Goal: Task Accomplishment & Management: Manage account settings

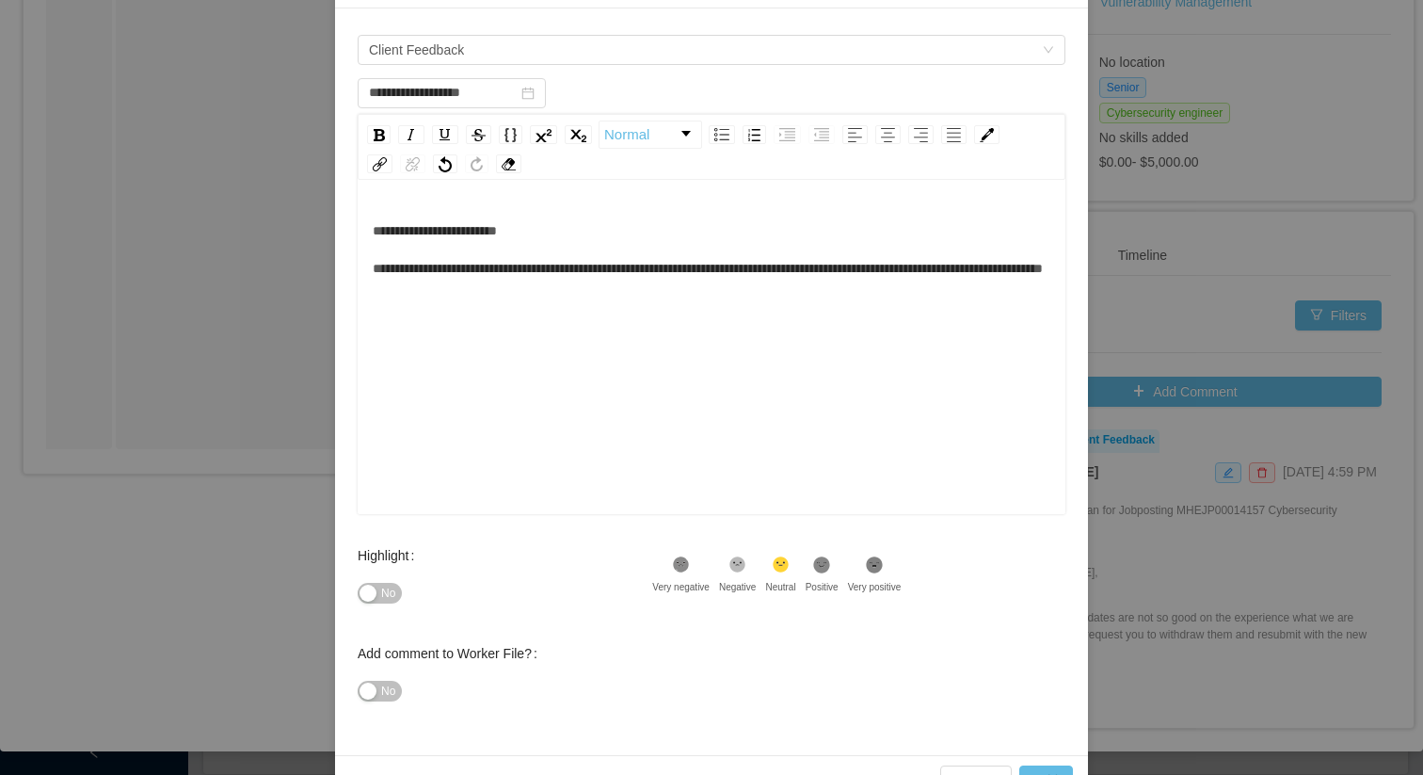
scroll to position [190, 0]
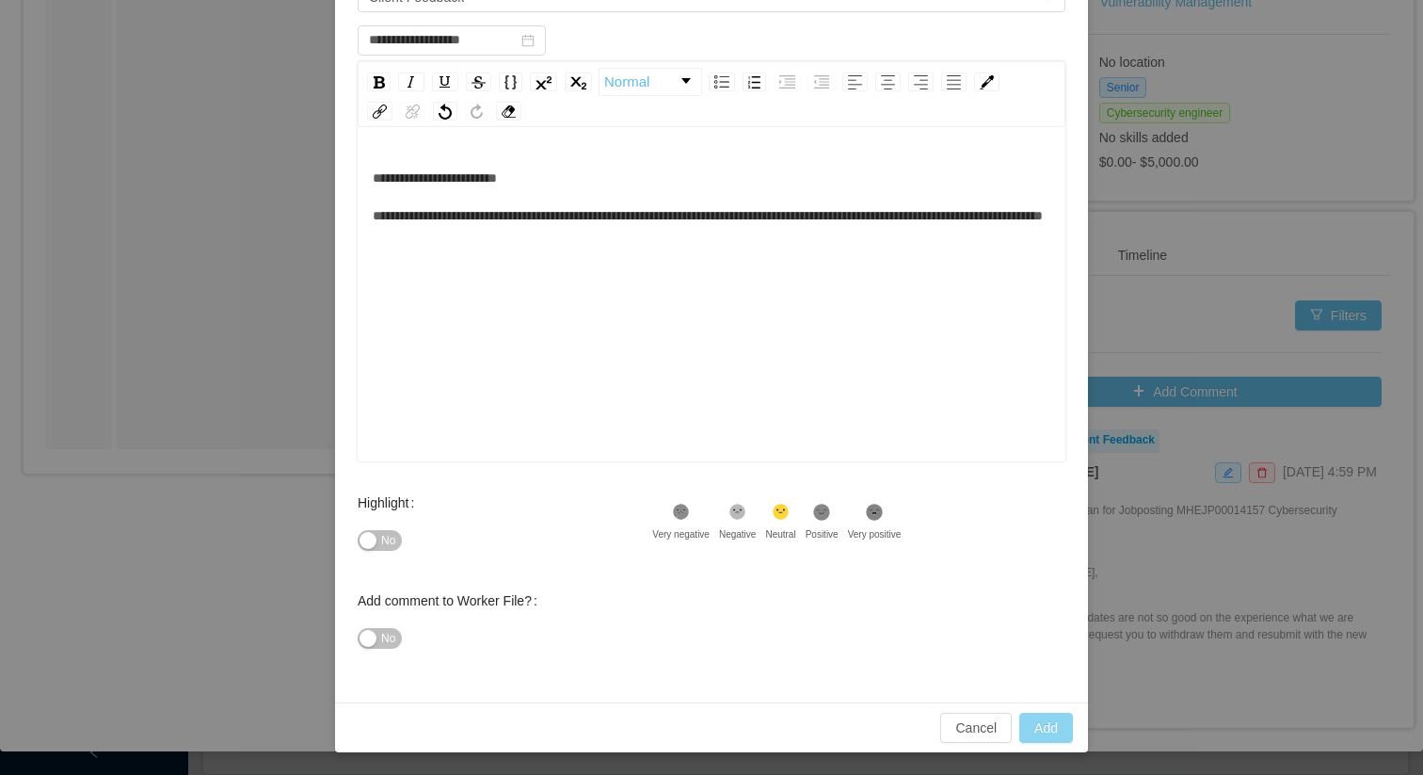
type input "**********"
click at [1049, 728] on button "Add" at bounding box center [1047, 728] width 54 height 30
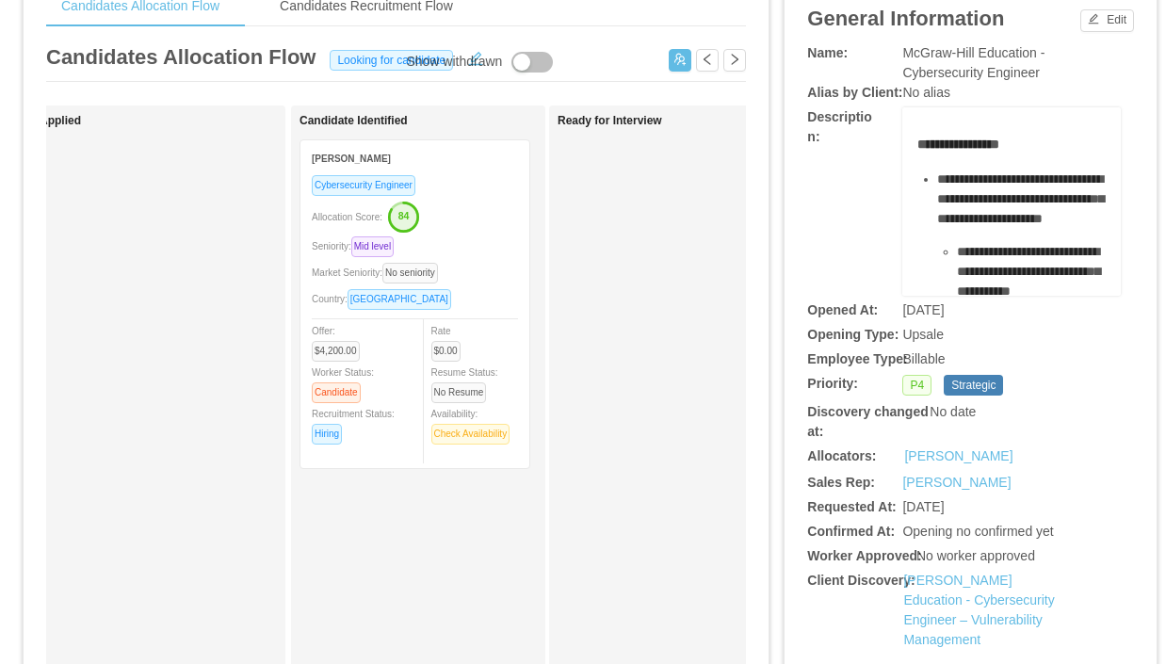
scroll to position [0, 0]
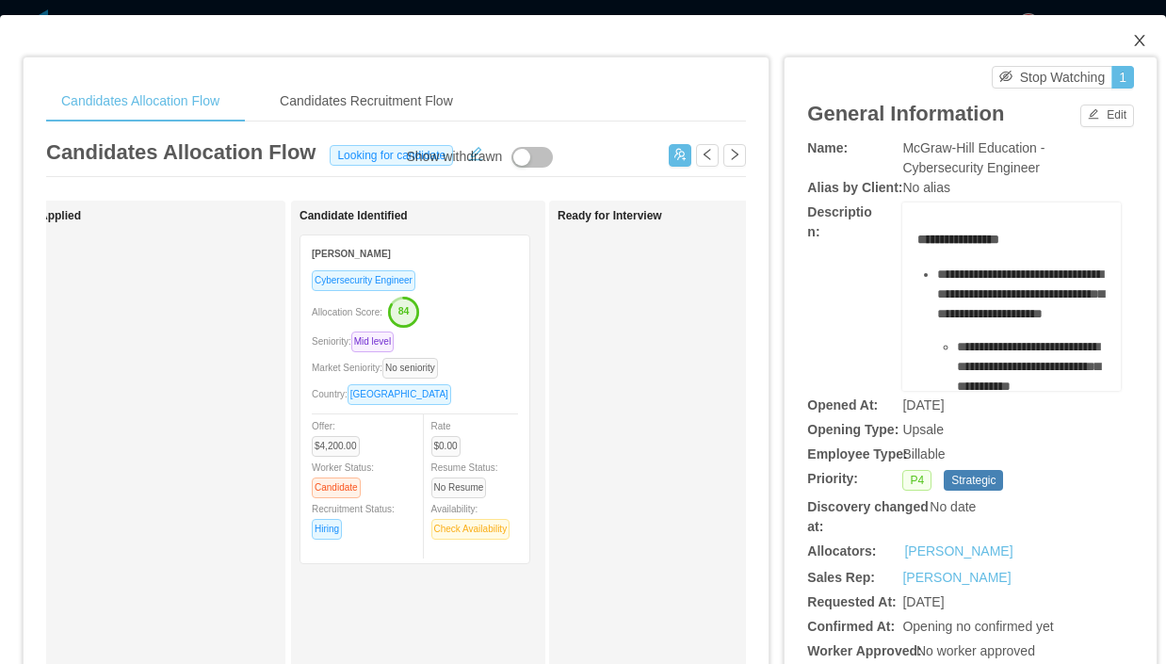
click at [1135, 42] on icon "icon: close" at bounding box center [1139, 40] width 15 height 15
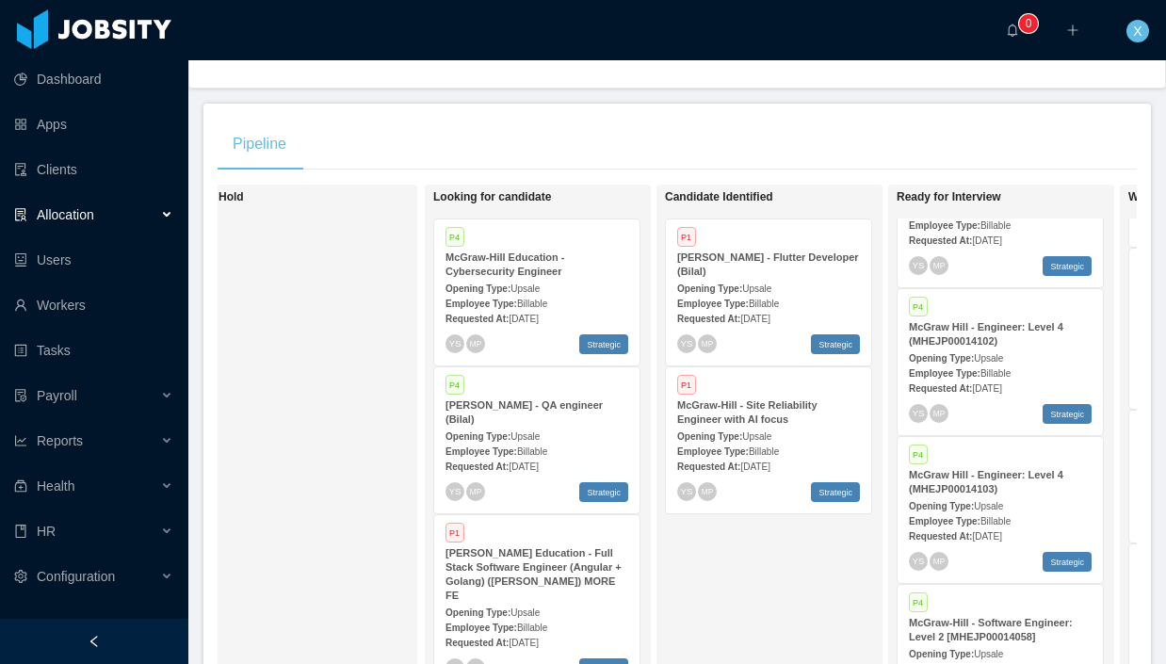
scroll to position [281, 0]
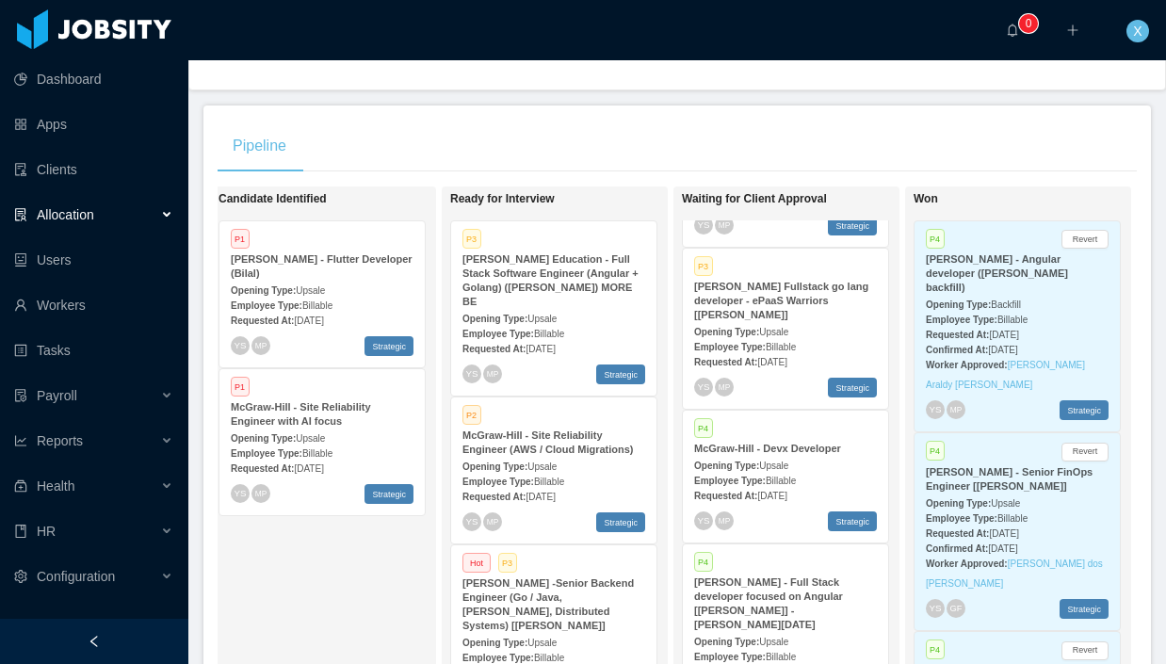
click at [562, 308] on div "Opening Type: Upsale" at bounding box center [553, 318] width 183 height 20
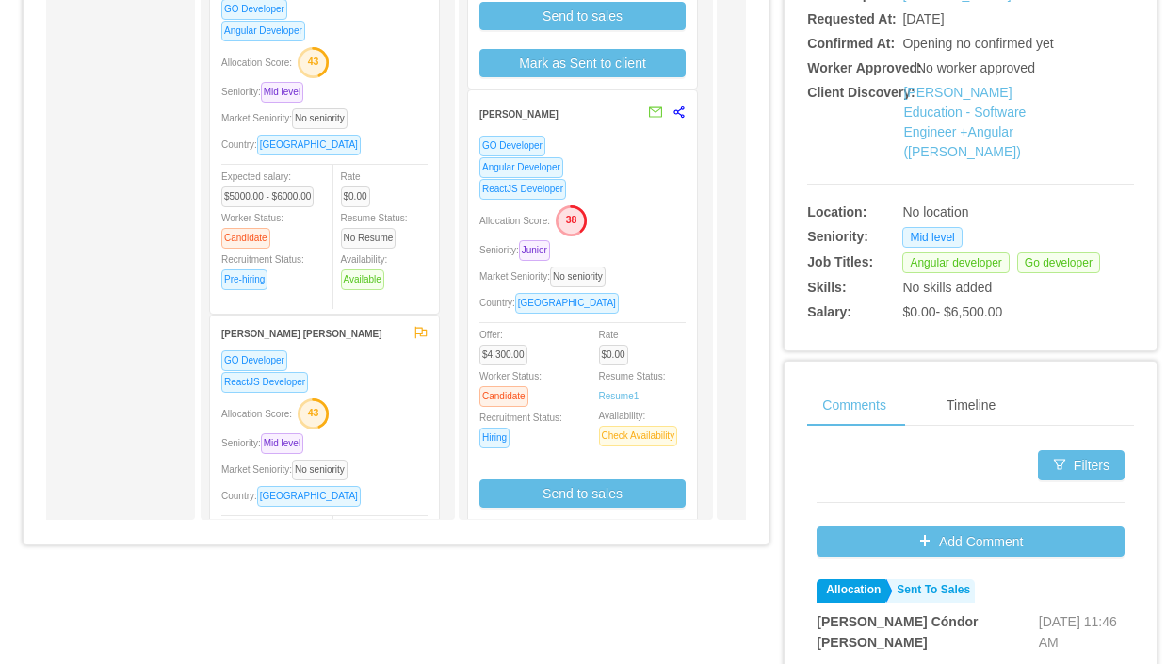
scroll to position [56, 0]
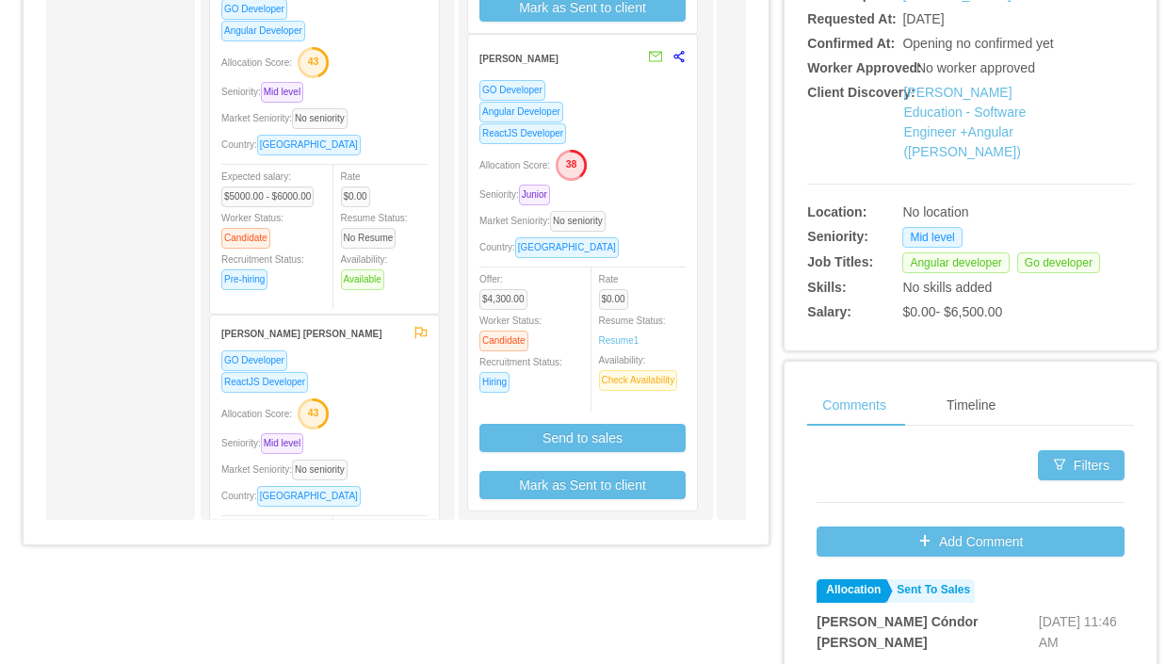
click at [651, 131] on div "ReactJS Developer" at bounding box center [582, 133] width 206 height 22
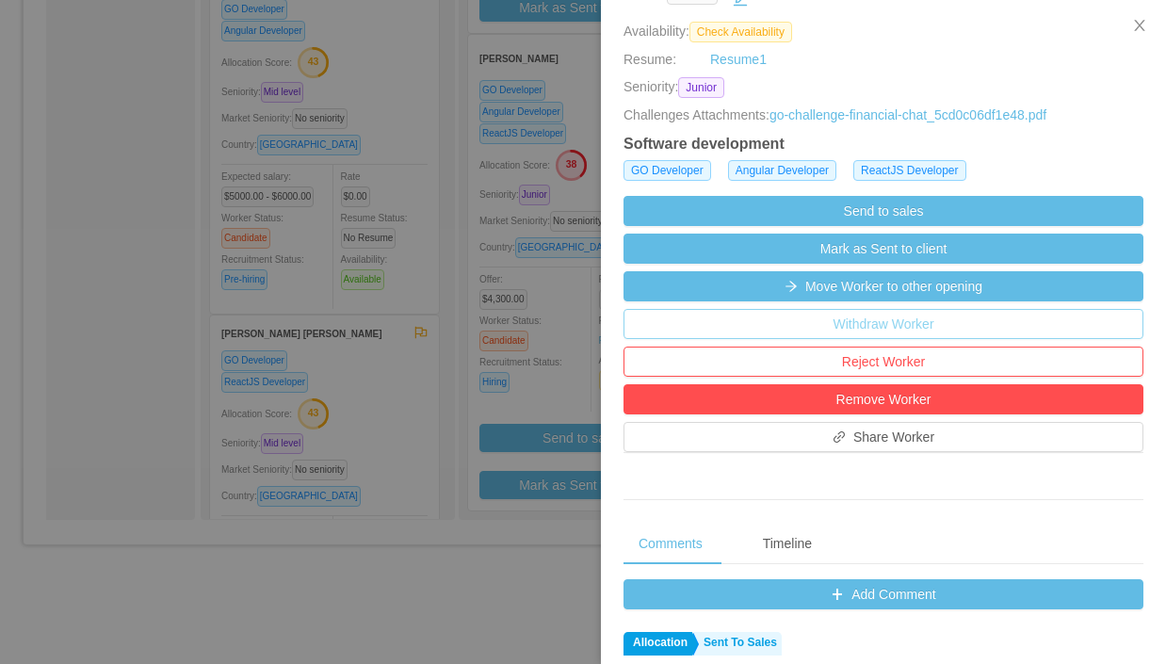
scroll to position [464, 0]
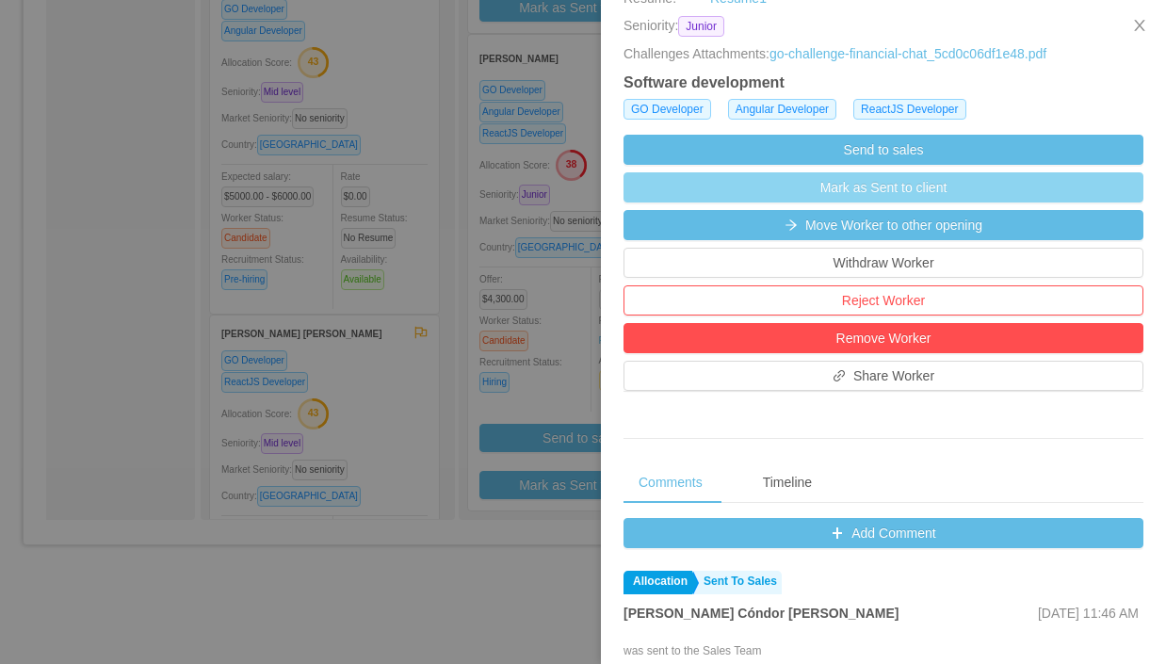
click at [873, 192] on button "Mark as Sent to client" at bounding box center [883, 187] width 520 height 30
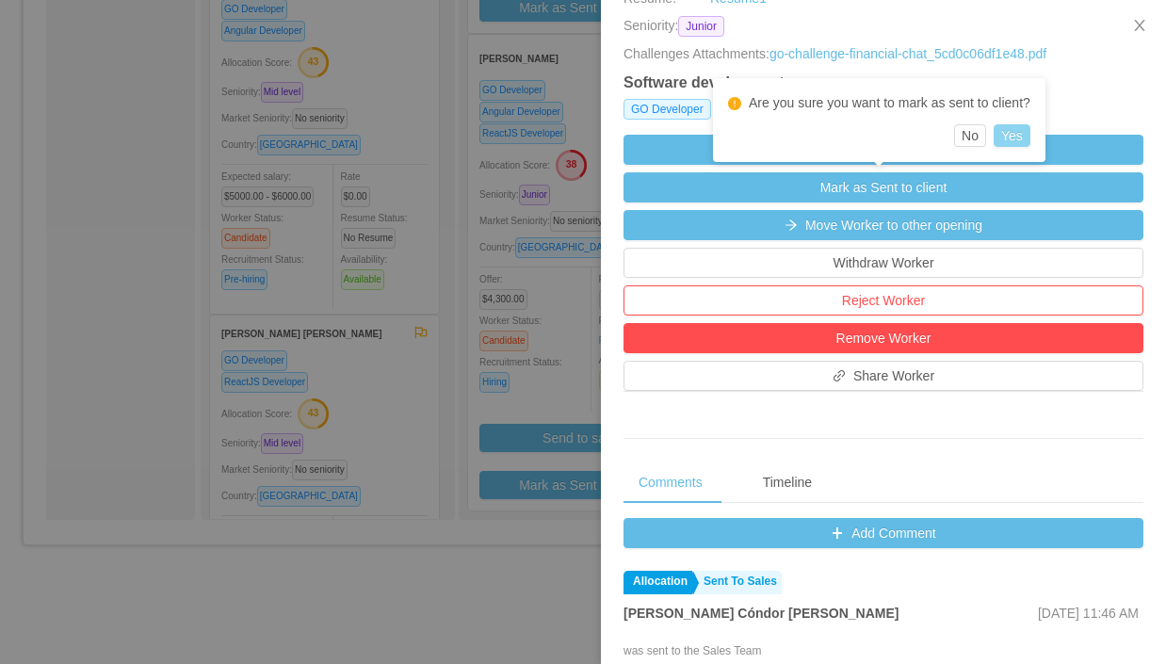
click at [1025, 139] on button "Yes" at bounding box center [1011, 135] width 37 height 23
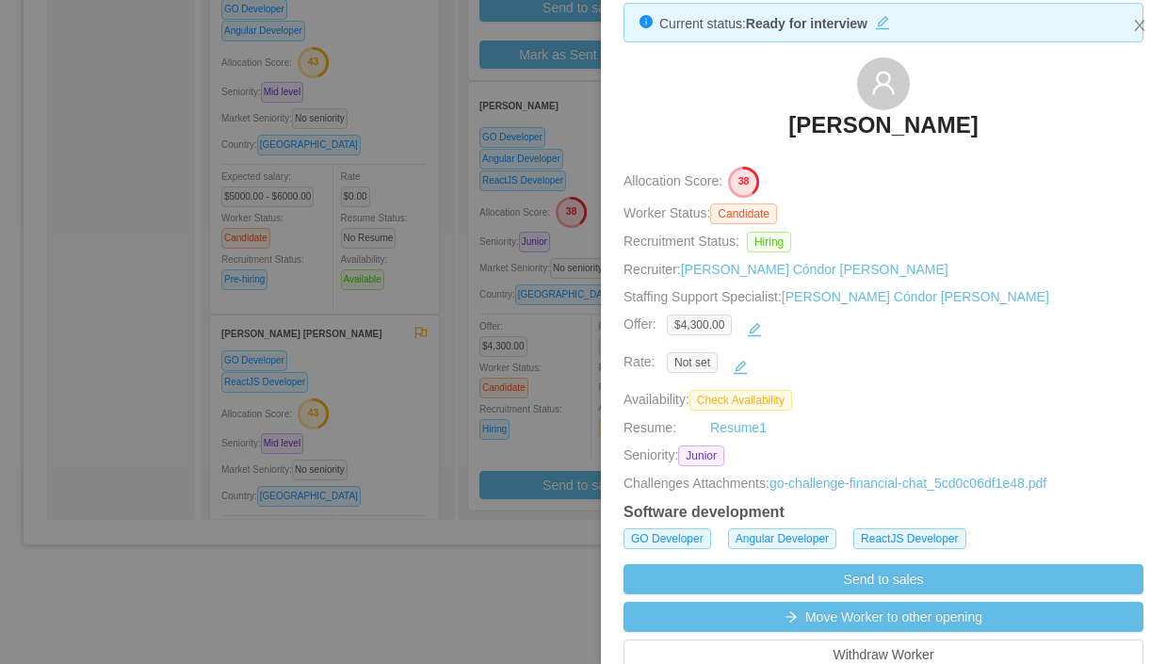
scroll to position [0, 0]
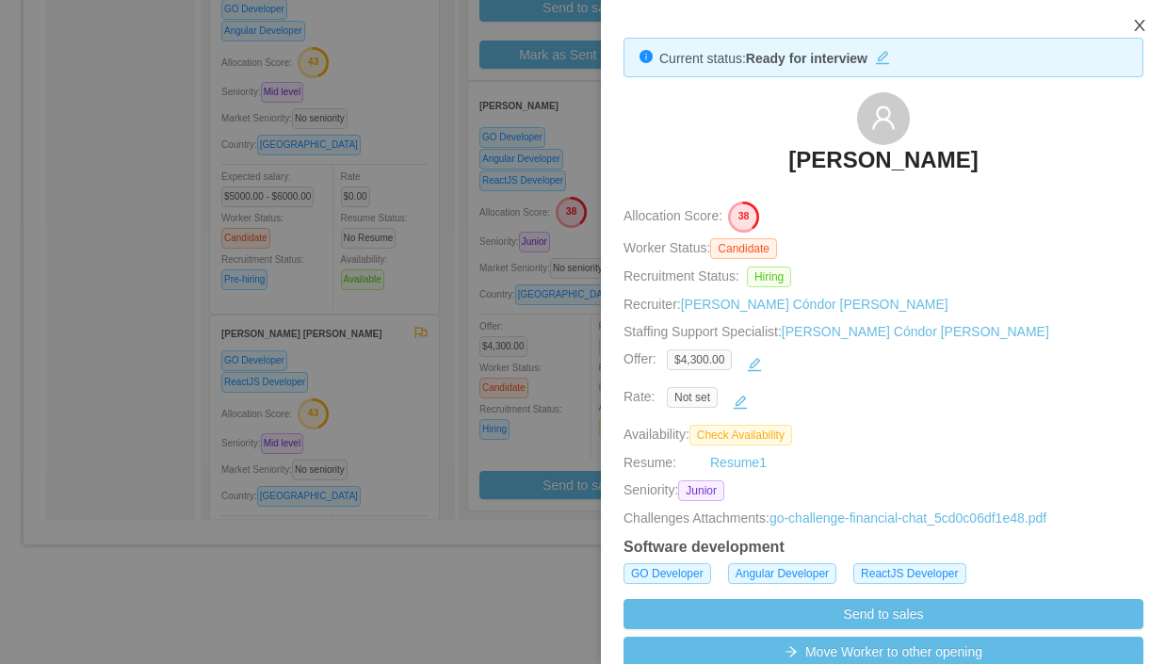
click at [1138, 26] on icon "icon: close" at bounding box center [1139, 25] width 10 height 11
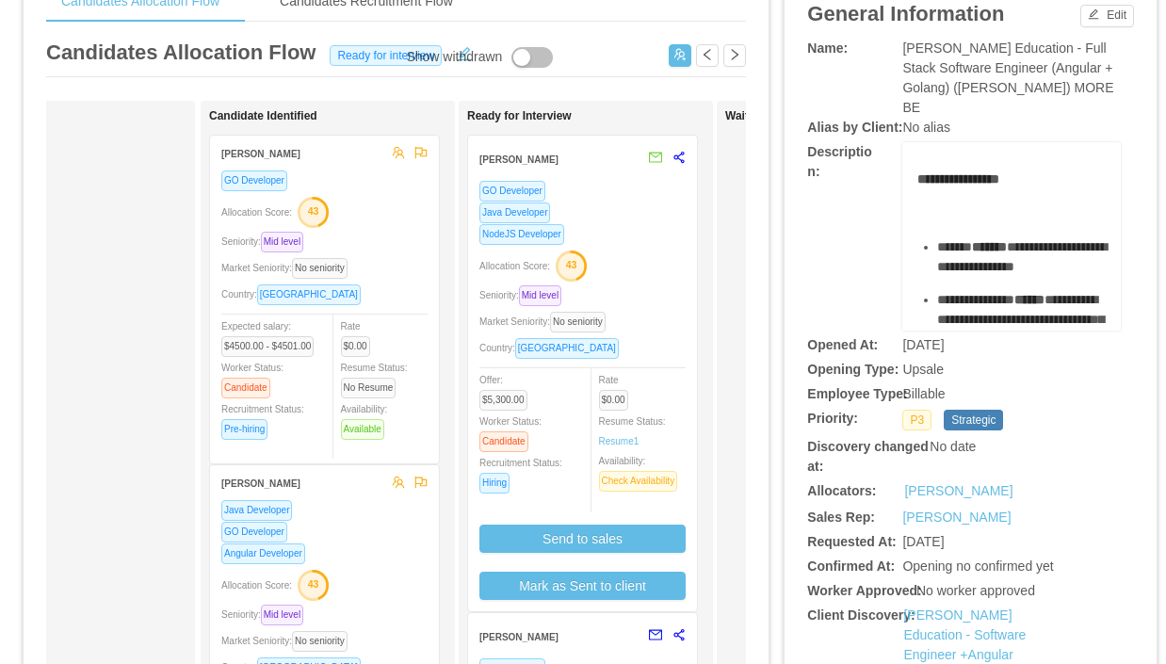
scroll to position [8, 0]
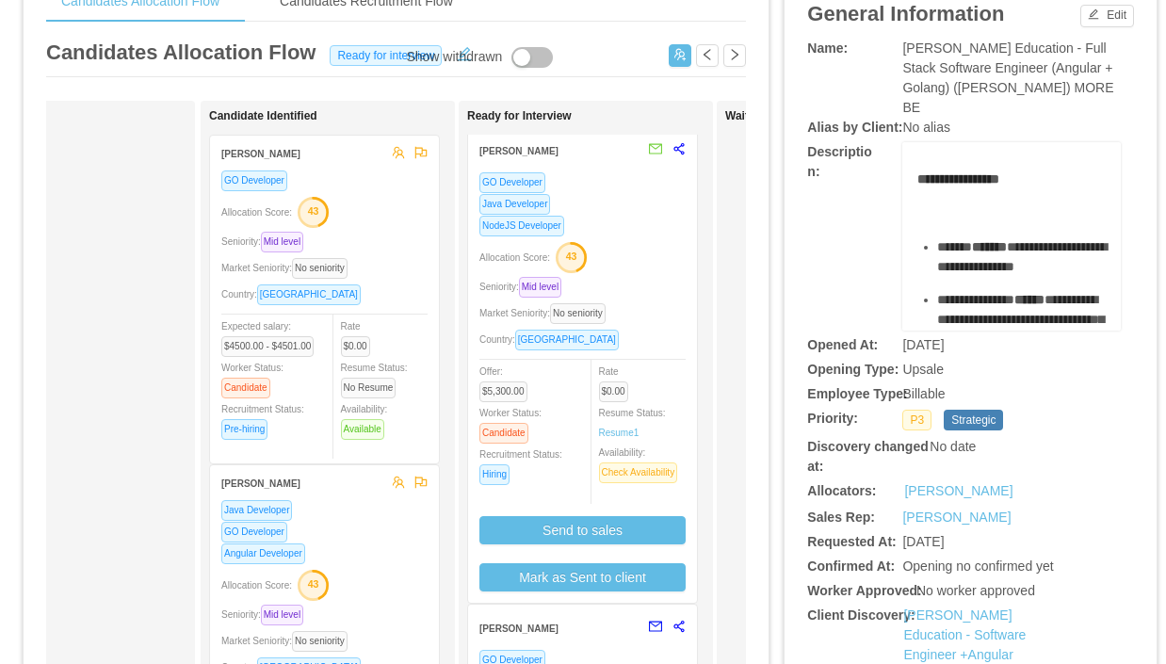
click at [642, 227] on div "NodeJS Developer" at bounding box center [582, 226] width 206 height 22
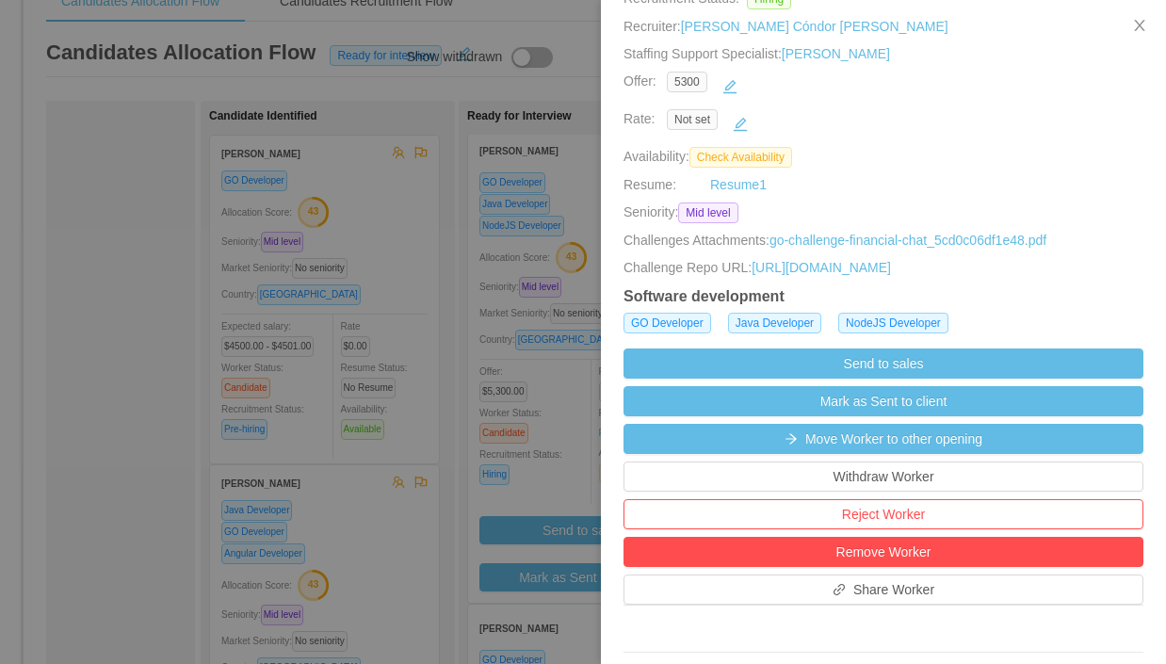
scroll to position [270, 0]
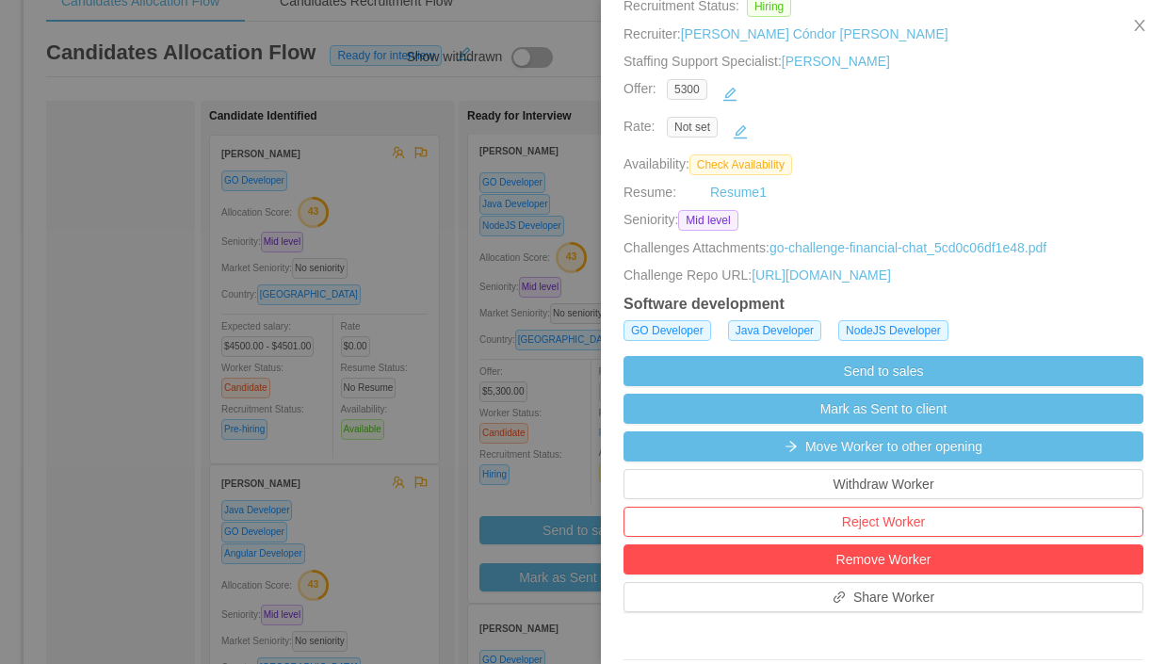
click at [552, 464] on div at bounding box center [583, 332] width 1166 height 664
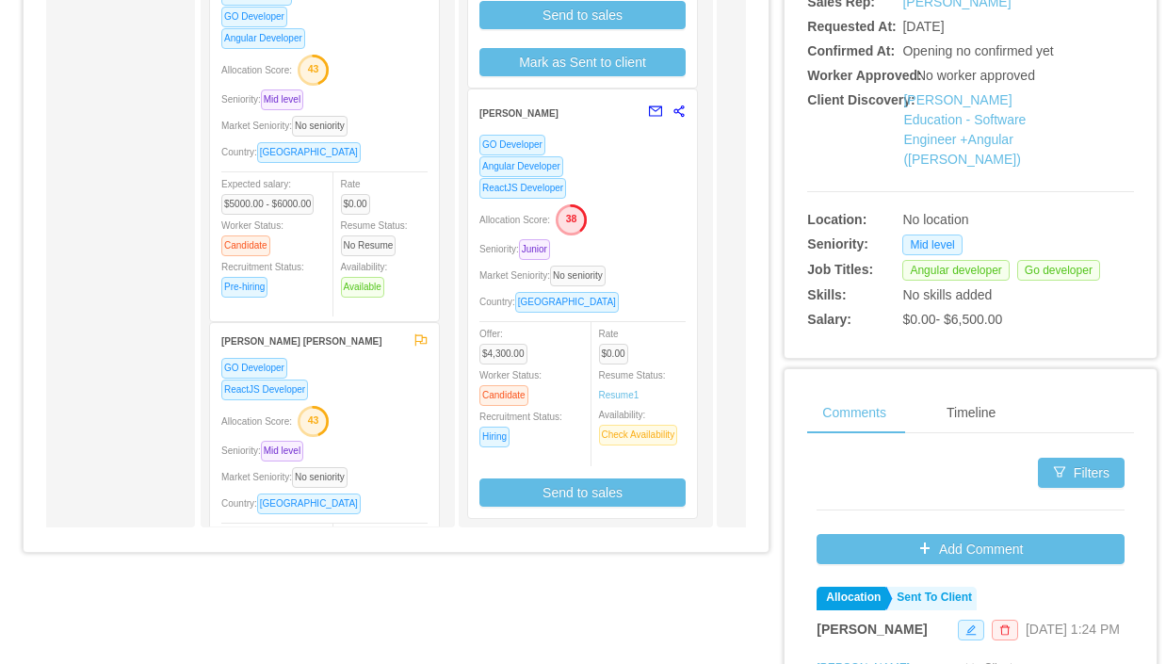
scroll to position [617, 0]
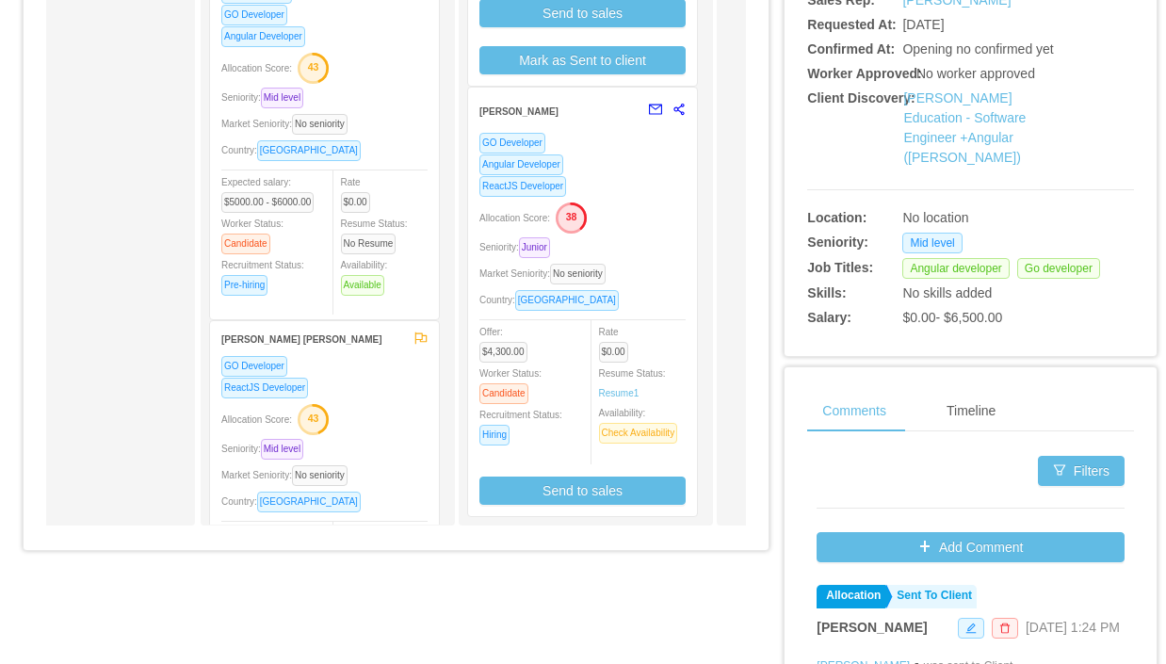
click at [654, 311] on div "GO Developer Angular Developer ReactJS Developer Allocation Score: 38 Seniority…" at bounding box center [582, 318] width 206 height 373
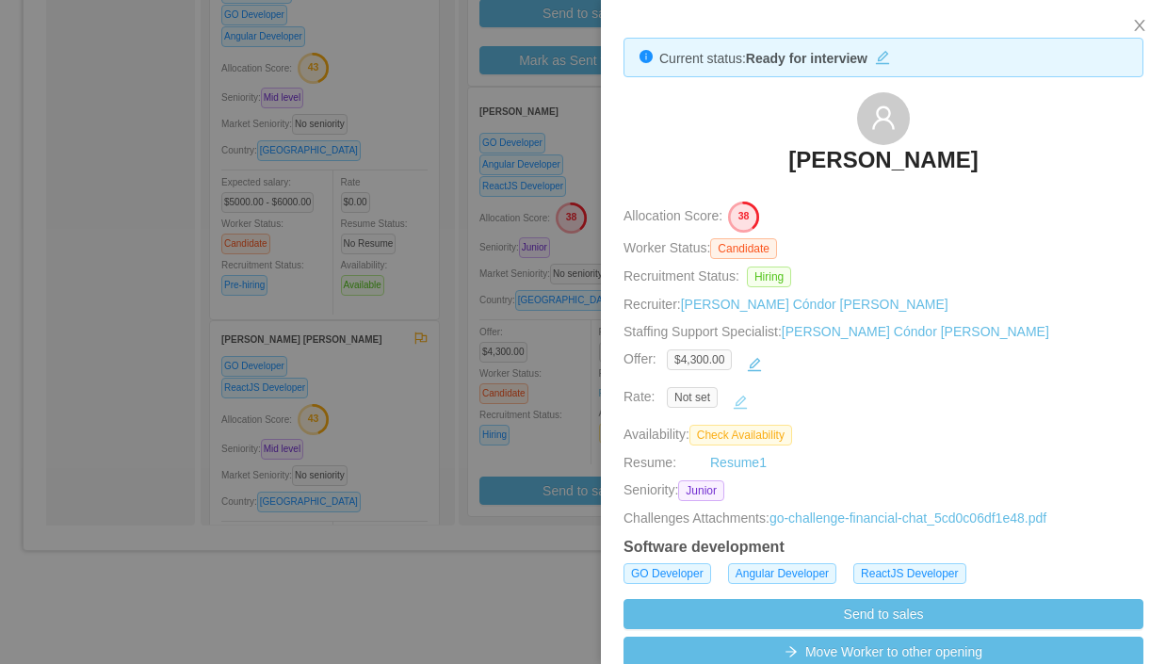
click at [742, 400] on button "button" at bounding box center [740, 402] width 30 height 30
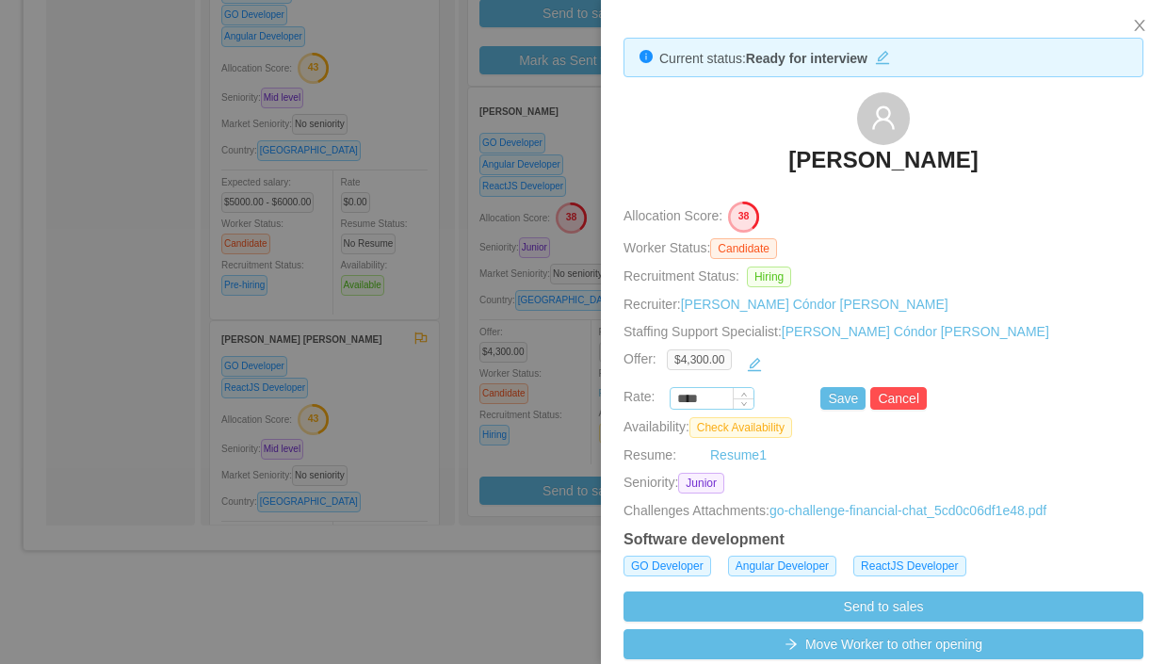
click at [718, 396] on input "****" at bounding box center [711, 399] width 83 height 21
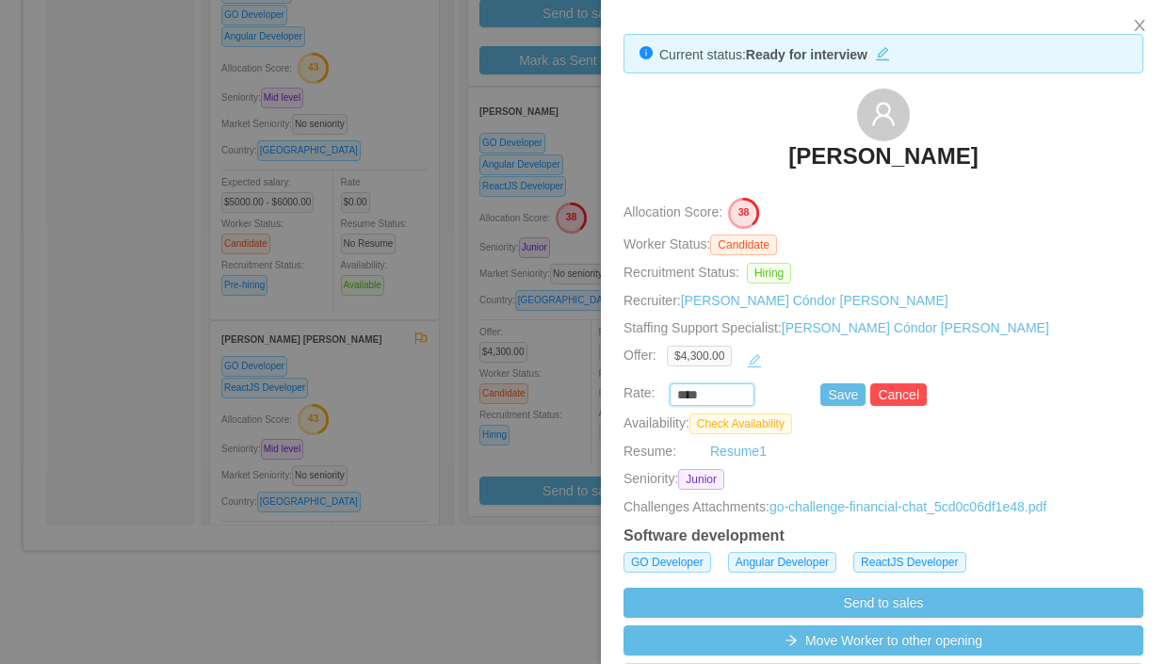
scroll to position [5, 0]
paste input "***"
type input "*******"
click at [844, 394] on button "Save" at bounding box center [842, 393] width 45 height 23
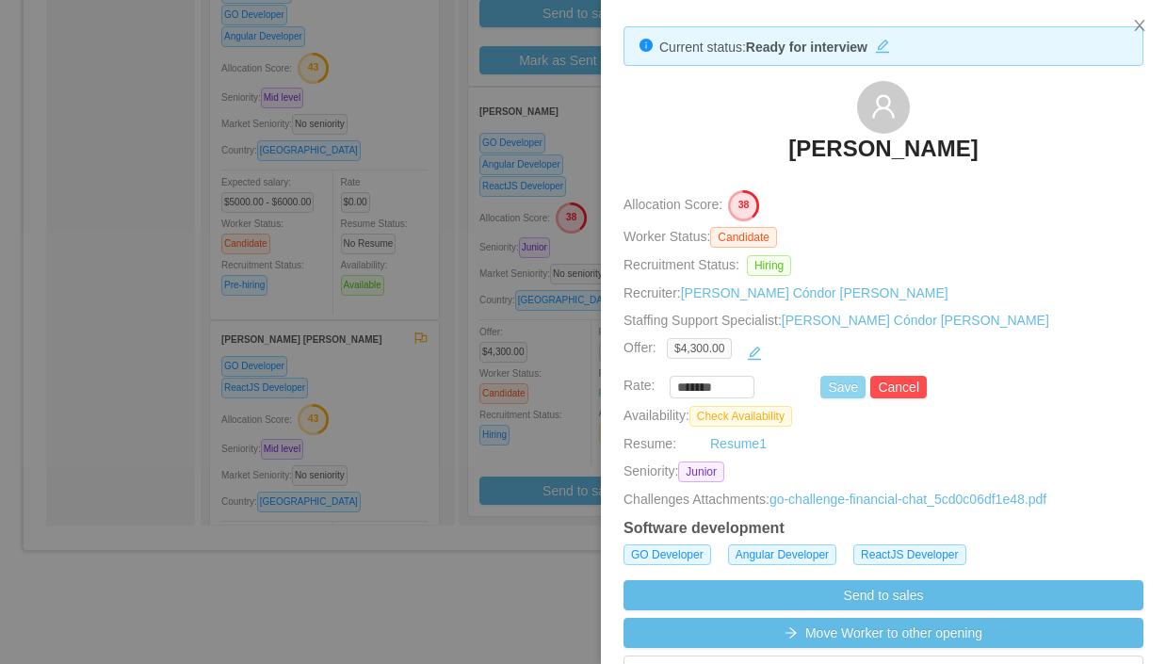
scroll to position [12, 0]
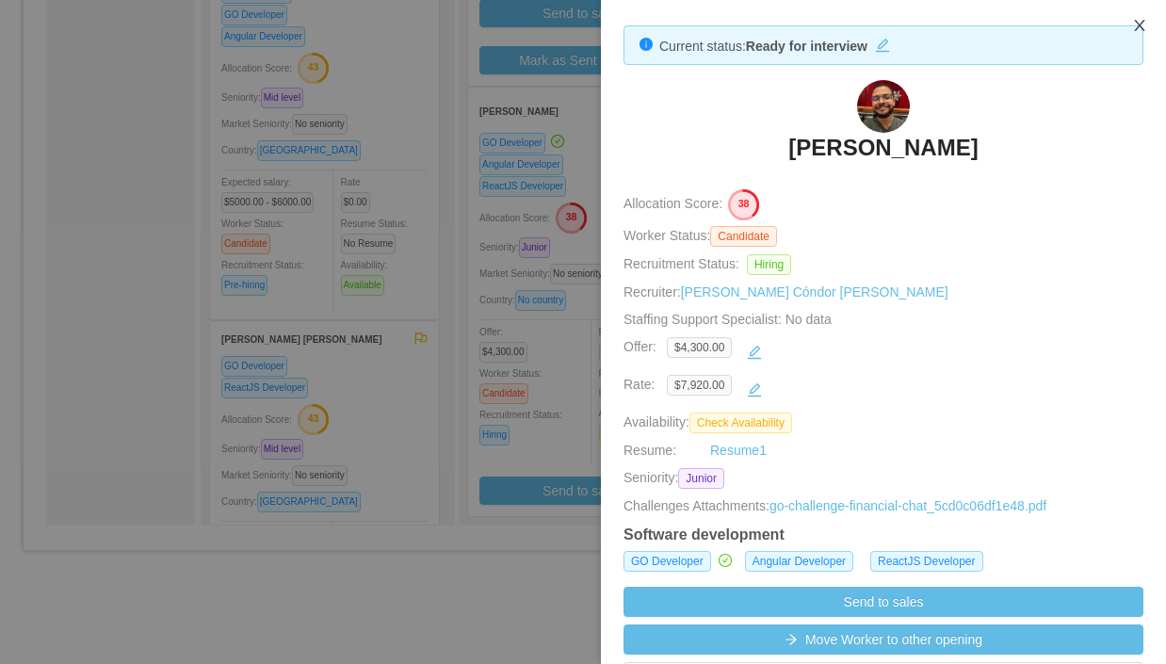
click at [1133, 27] on icon "icon: close" at bounding box center [1139, 25] width 15 height 15
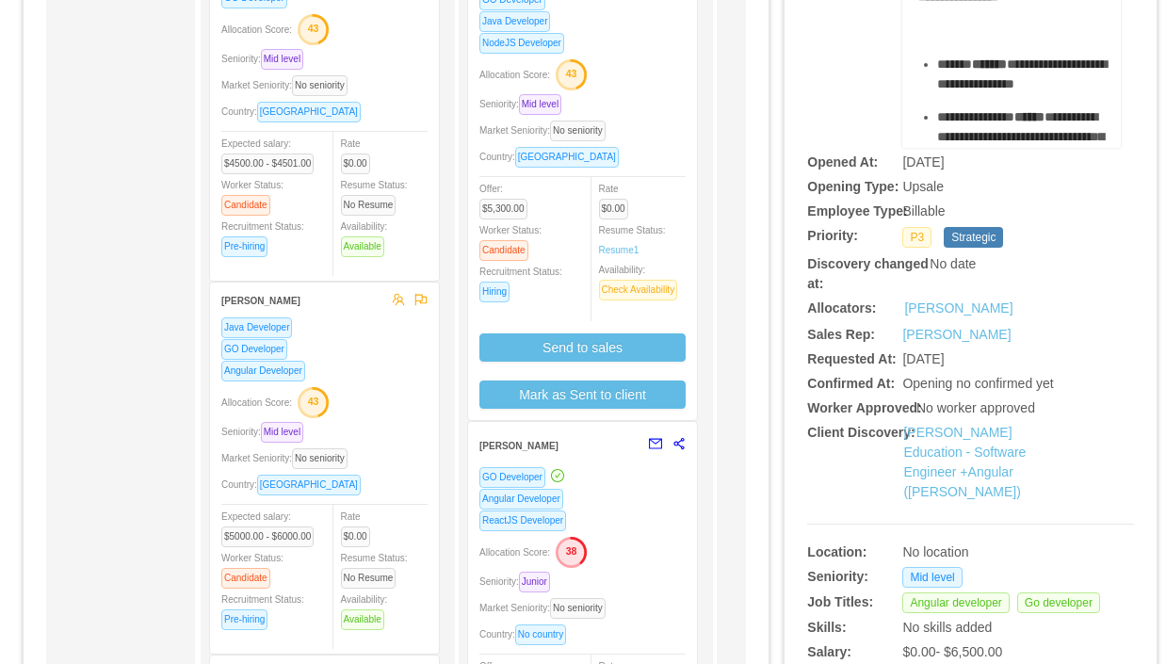
scroll to position [230, 0]
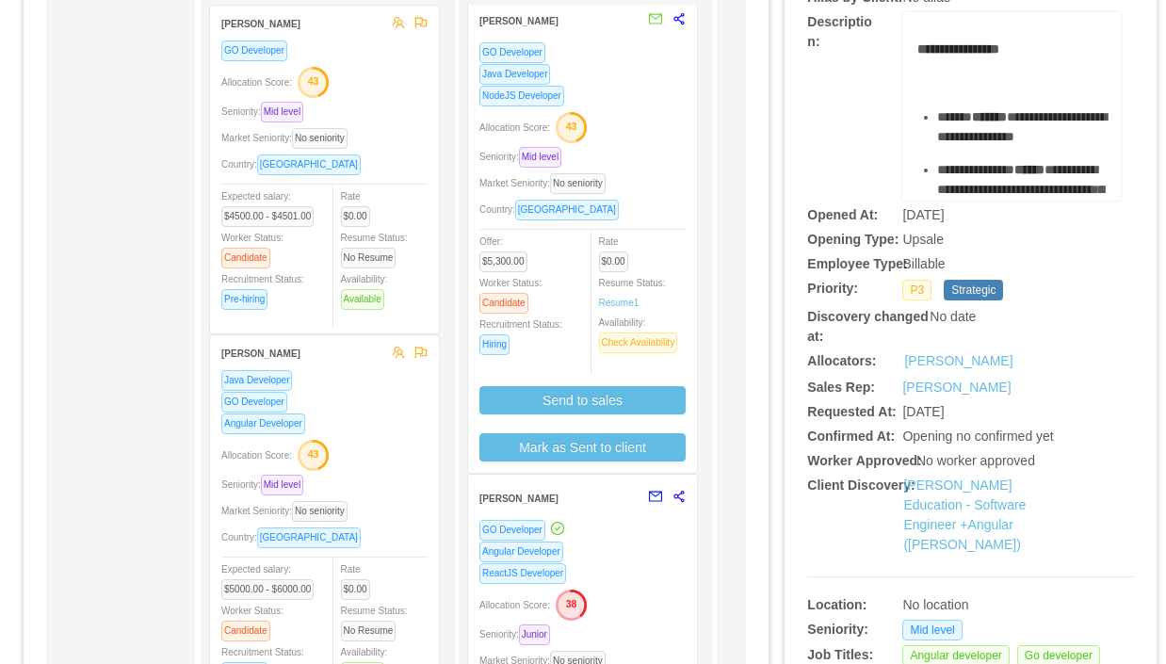
click at [669, 151] on div "Seniority: Mid level" at bounding box center [582, 157] width 206 height 22
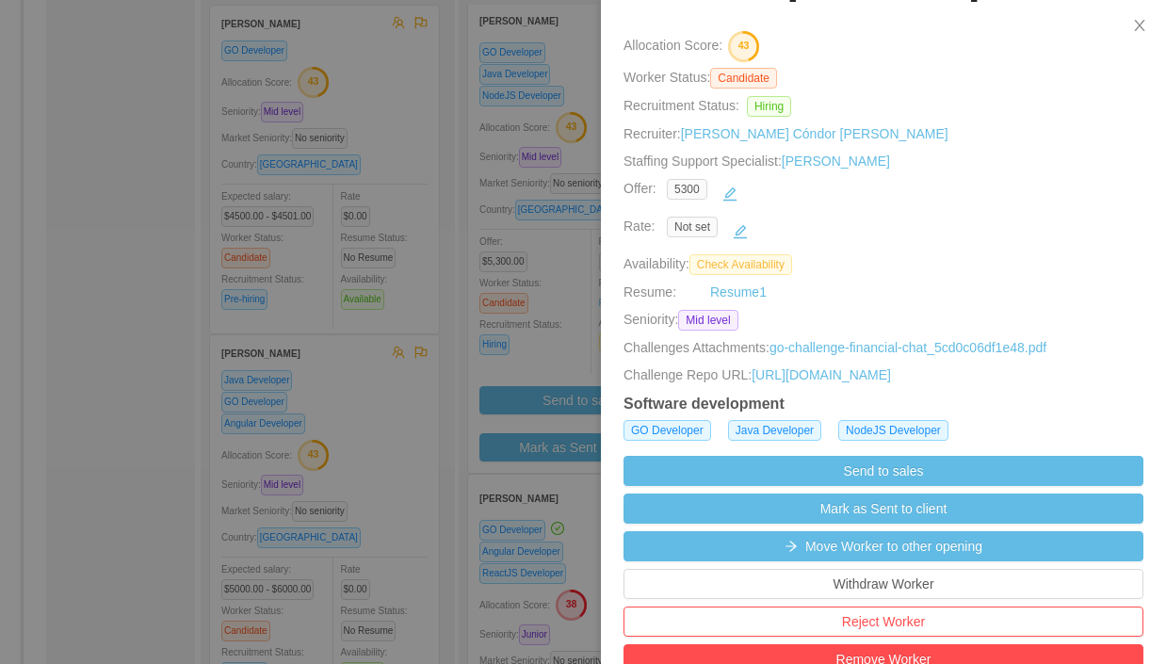
scroll to position [196, 0]
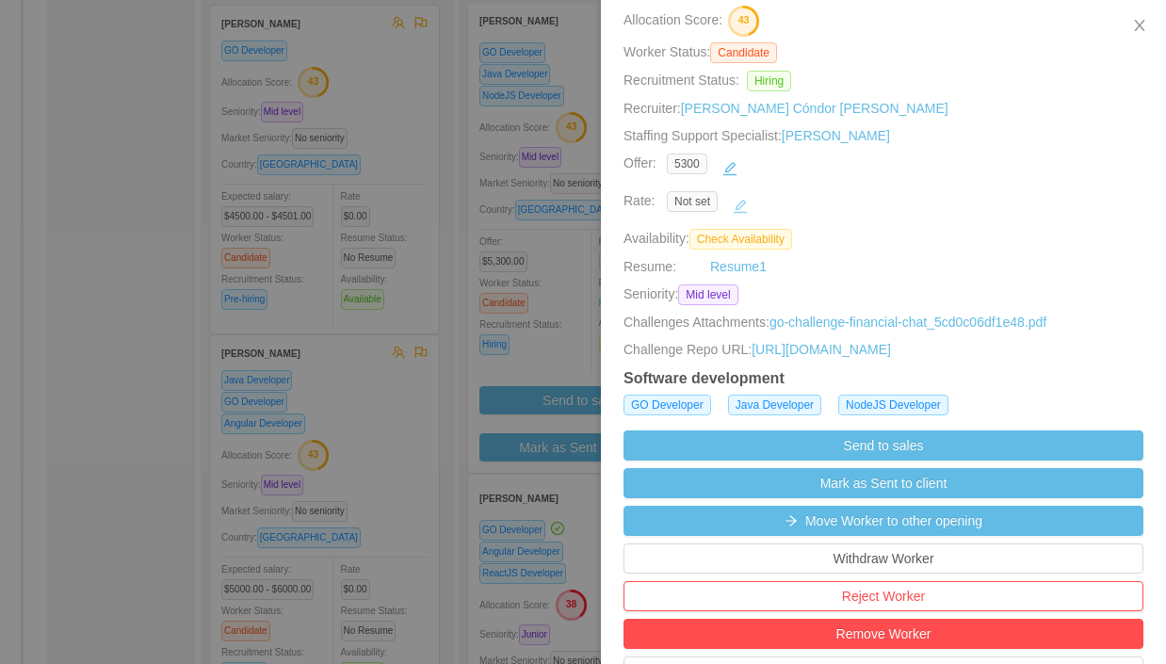
click at [747, 204] on button "button" at bounding box center [740, 206] width 30 height 30
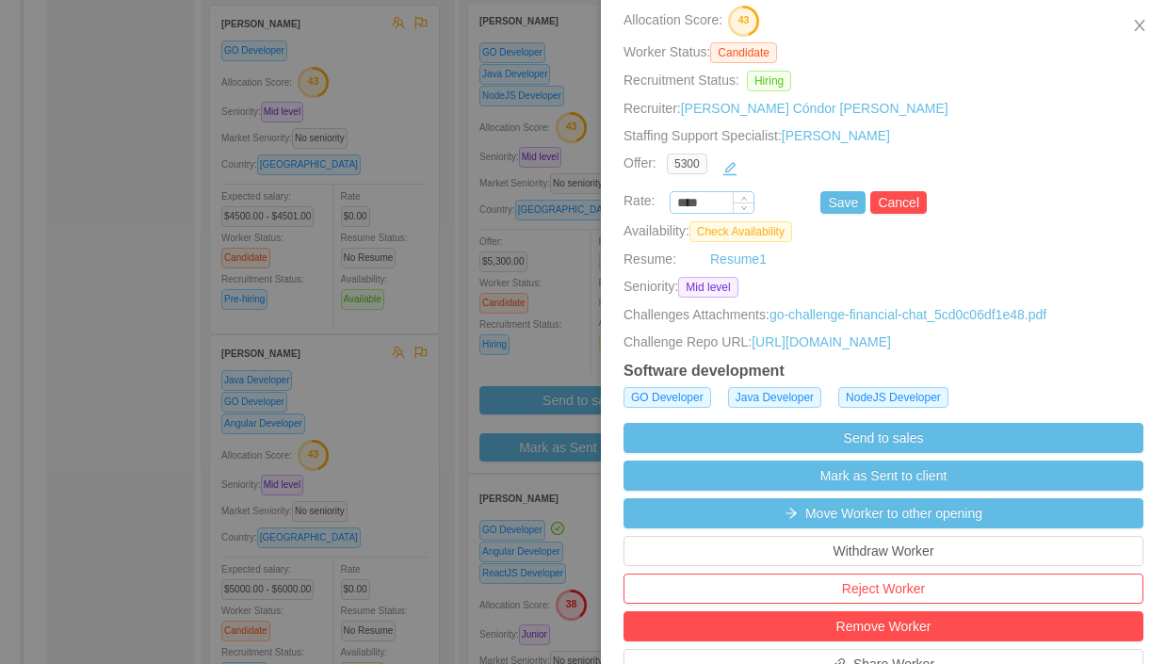
click at [711, 201] on input "****" at bounding box center [711, 203] width 83 height 21
paste input "***"
type input "*******"
click at [848, 202] on button "Save" at bounding box center [842, 202] width 45 height 23
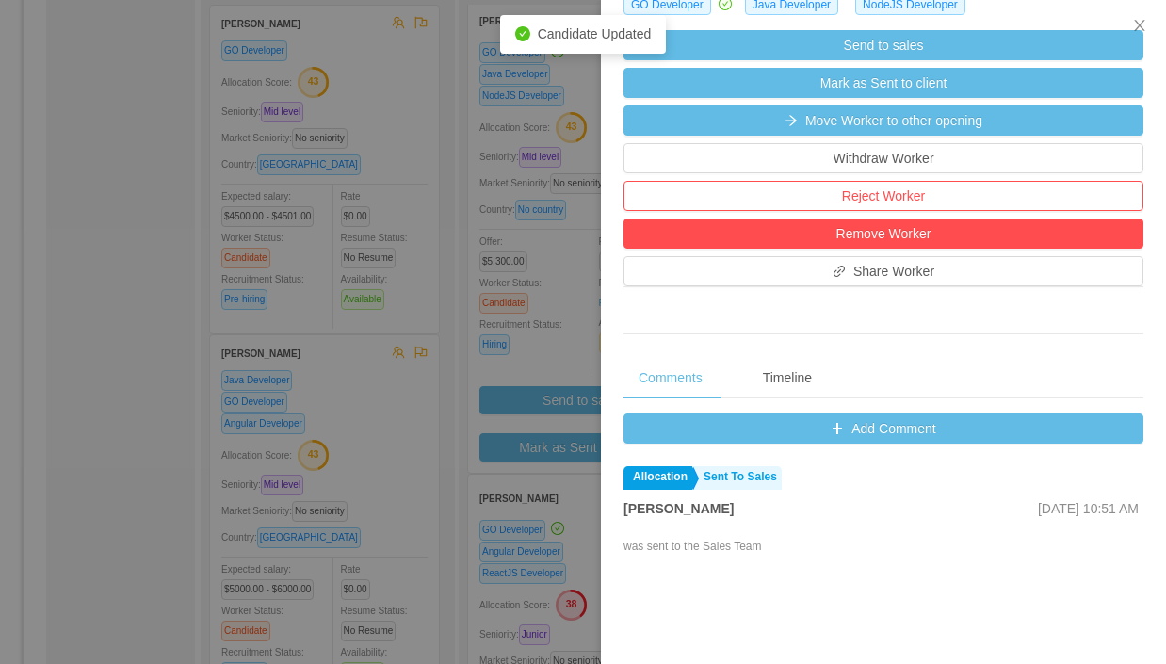
scroll to position [609, 0]
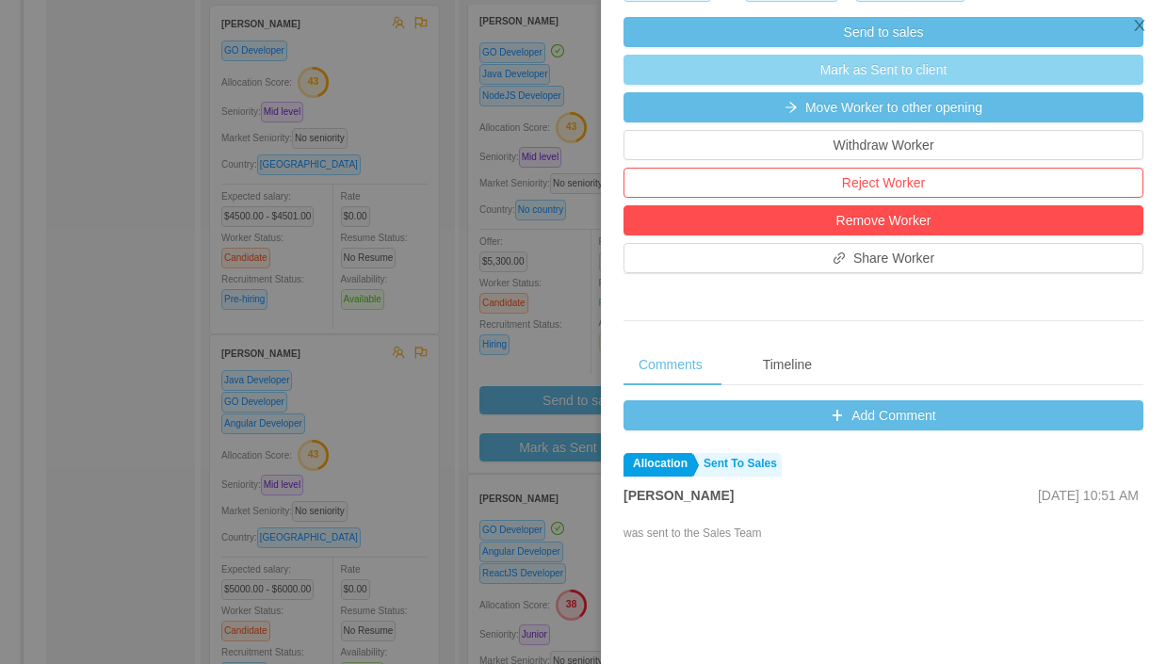
click at [882, 68] on button "Mark as Sent to client" at bounding box center [883, 70] width 520 height 30
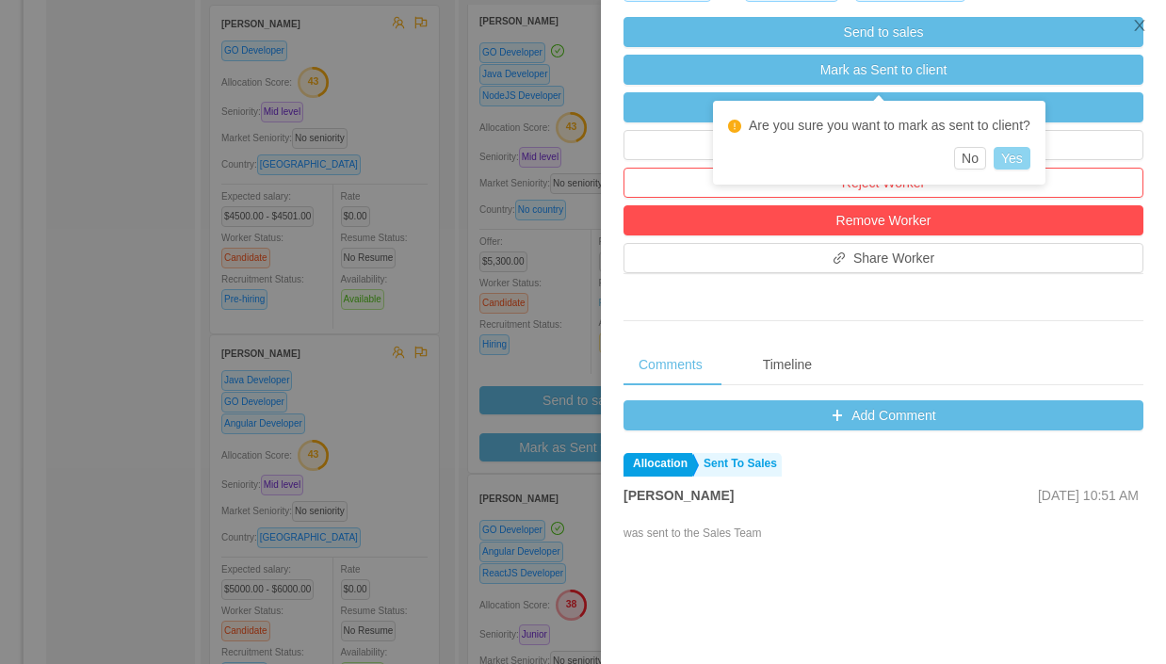
click at [1021, 156] on button "Yes" at bounding box center [1011, 158] width 37 height 23
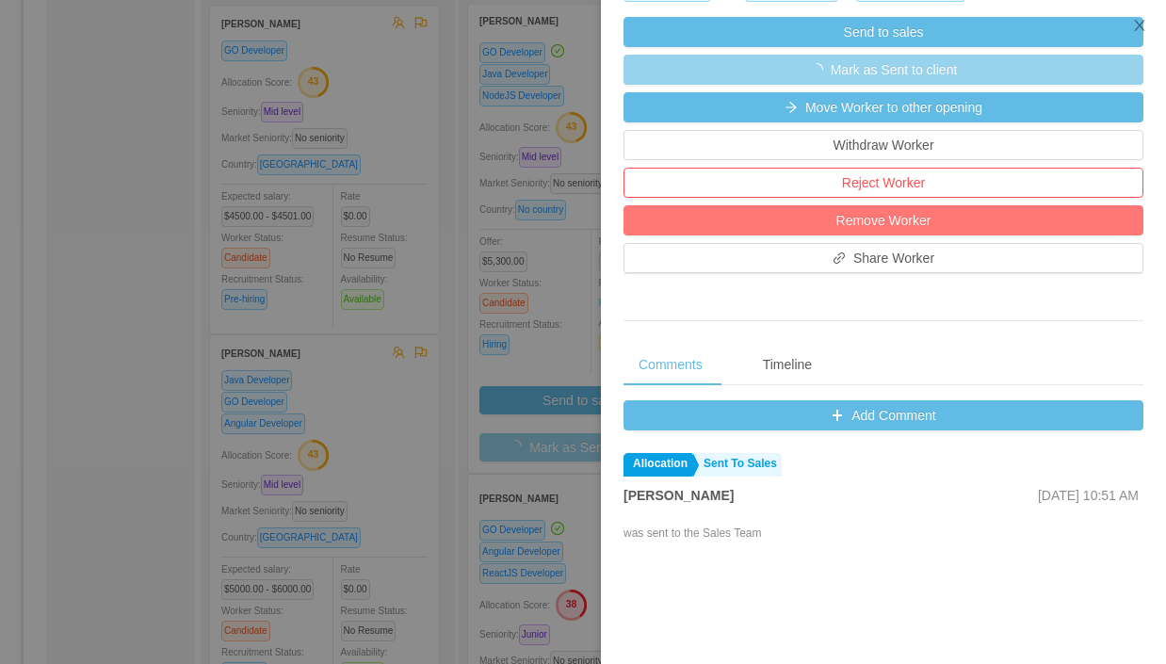
scroll to position [0, 0]
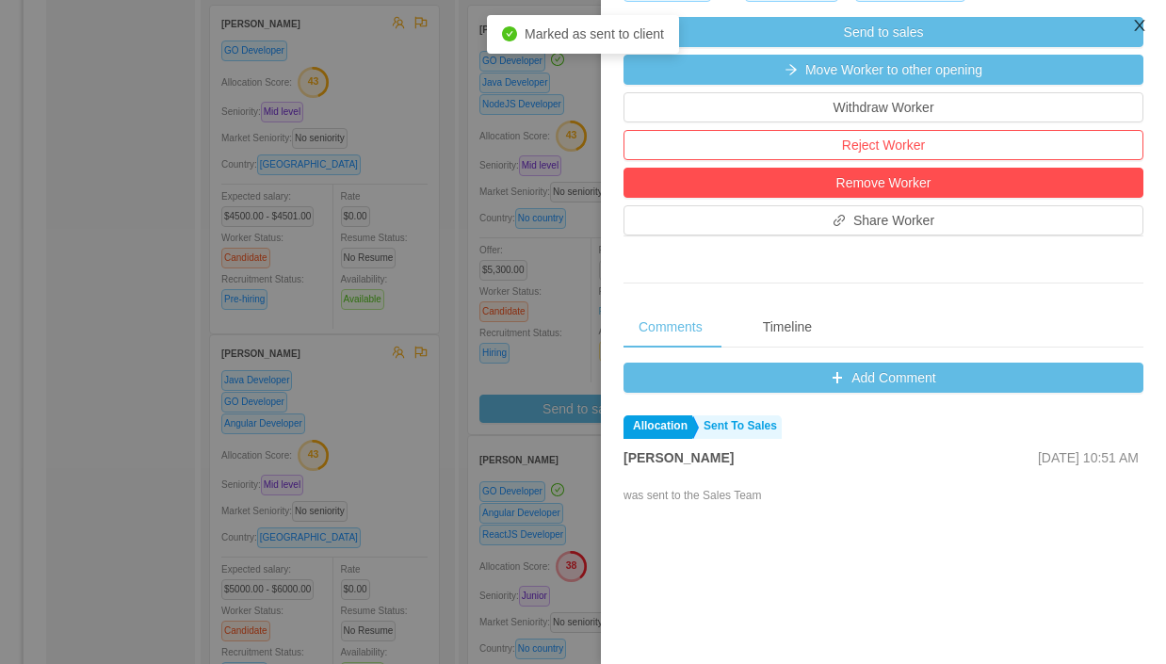
click at [1142, 27] on icon "icon: close" at bounding box center [1139, 25] width 15 height 15
